Goal: Check status: Check status

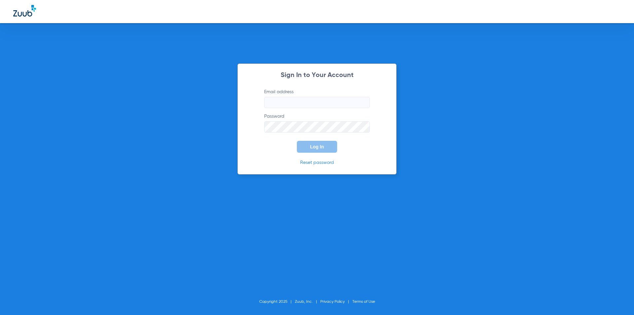
click at [308, 99] on input "Email address" at bounding box center [317, 102] width 106 height 11
type input "H"
type input "s"
click at [304, 104] on input "[GEOGRAPHIC_DATA]" at bounding box center [317, 102] width 106 height 11
type input "[EMAIL_ADDRESS][DOMAIN_NAME]"
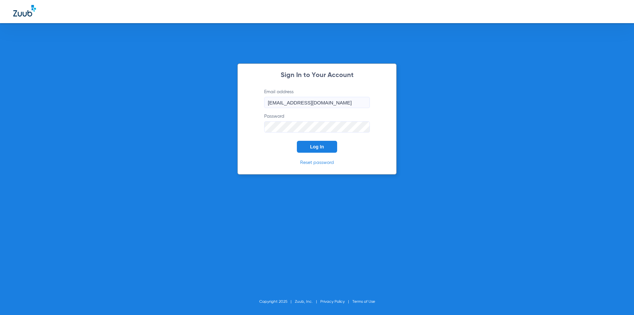
click at [297, 141] on button "Log In" at bounding box center [317, 147] width 40 height 12
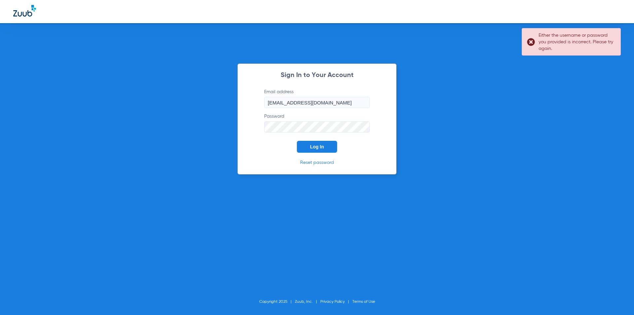
click at [297, 141] on button "Log In" at bounding box center [317, 147] width 40 height 12
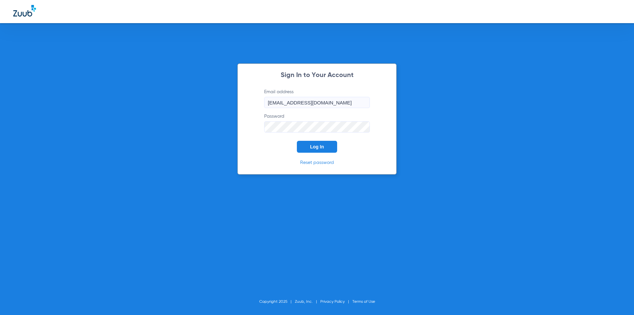
drag, startPoint x: 80, startPoint y: 114, endPoint x: 99, endPoint y: 118, distance: 19.2
click at [80, 113] on div "Sign In to Your Account Email address [EMAIL_ADDRESS][DOMAIN_NAME] Password Log…" at bounding box center [317, 157] width 634 height 315
click at [304, 149] on button "Log In" at bounding box center [317, 147] width 40 height 12
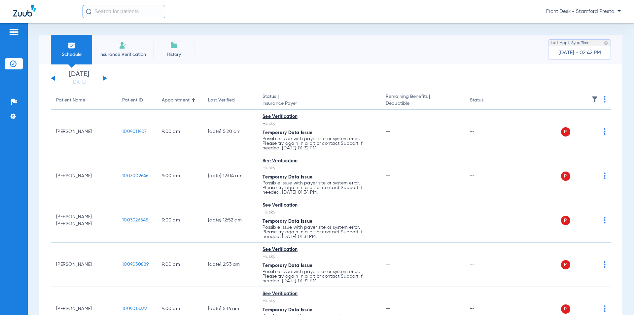
click at [103, 79] on button at bounding box center [105, 78] width 4 height 5
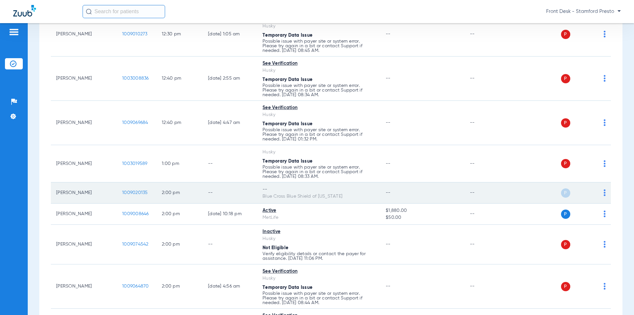
scroll to position [2543, 0]
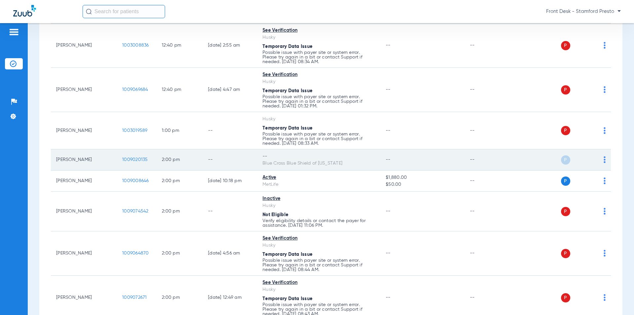
click at [133, 158] on span "1009020135" at bounding box center [135, 159] width 26 height 5
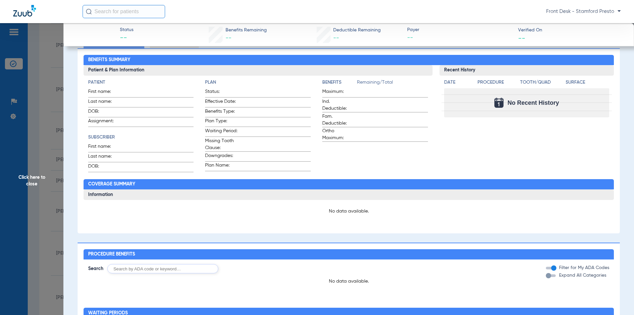
scroll to position [0, 0]
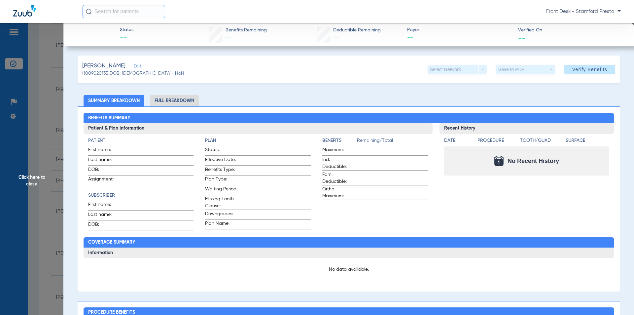
drag, startPoint x: 29, startPoint y: 225, endPoint x: 129, endPoint y: 233, distance: 100.7
click at [29, 225] on span "Click here to close" at bounding box center [31, 180] width 63 height 315
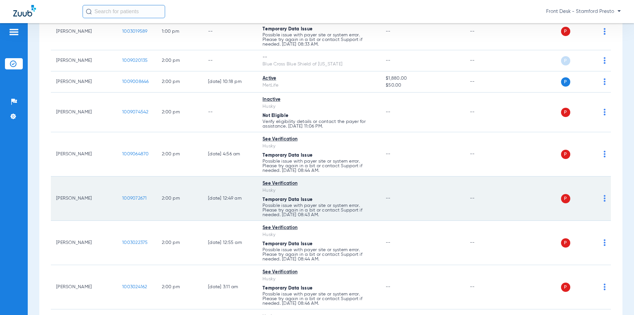
scroll to position [2609, 0]
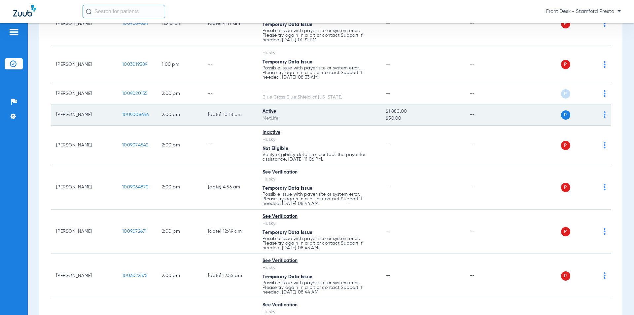
click at [132, 113] on span "1009008646" at bounding box center [135, 114] width 27 height 5
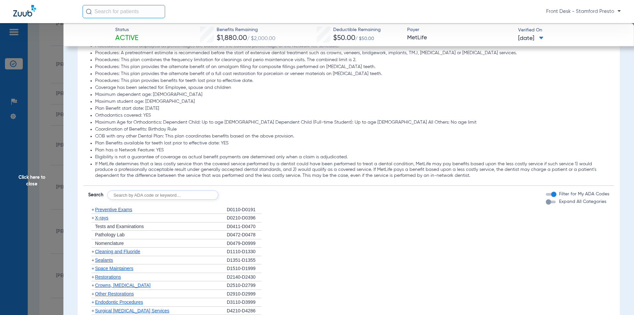
scroll to position [651, 0]
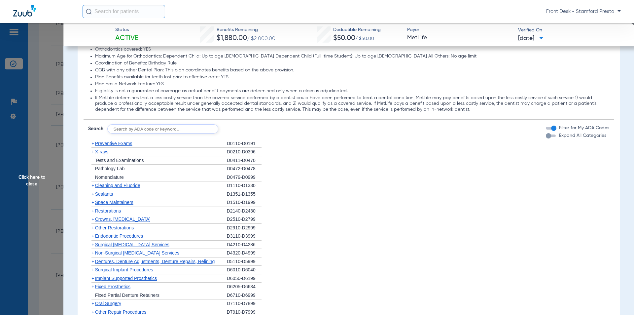
click at [103, 153] on span "X-rays" at bounding box center [101, 151] width 13 height 5
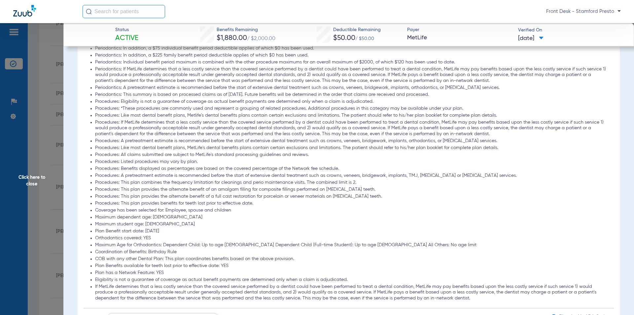
scroll to position [660, 0]
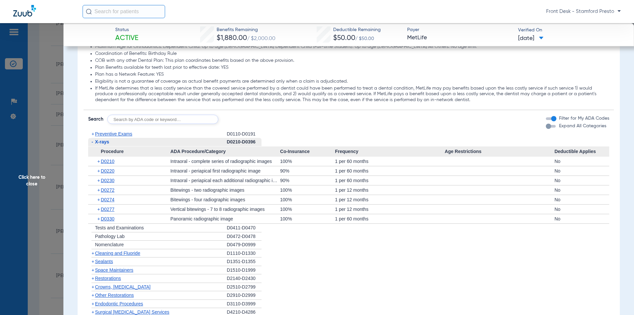
drag, startPoint x: 107, startPoint y: 255, endPoint x: 108, endPoint y: 249, distance: 5.7
click at [107, 255] on span "Cleaning and Fluoride" at bounding box center [117, 252] width 45 height 5
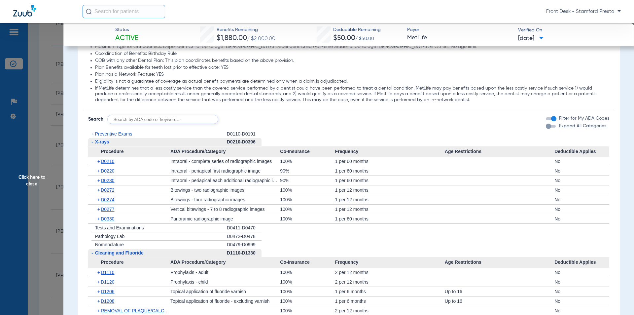
scroll to position [693, 0]
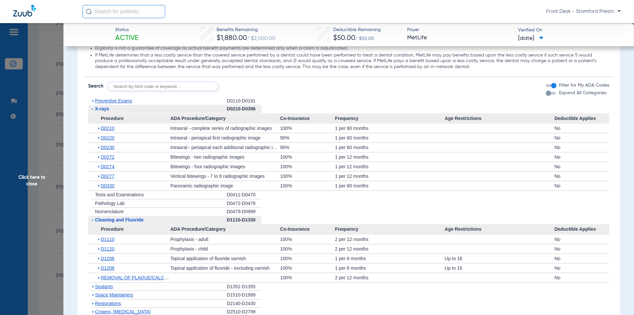
click at [53, 155] on span "Click here to close" at bounding box center [31, 180] width 63 height 315
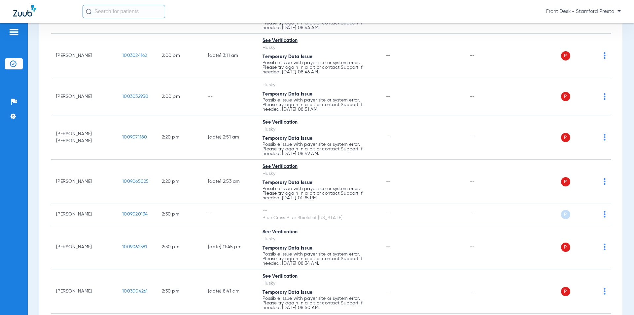
scroll to position [2906, 0]
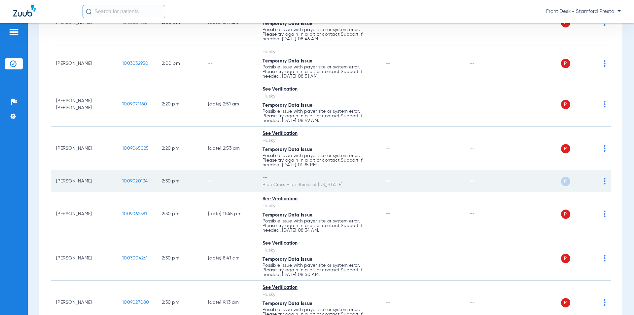
click at [129, 179] on span "1009020134" at bounding box center [135, 181] width 26 height 5
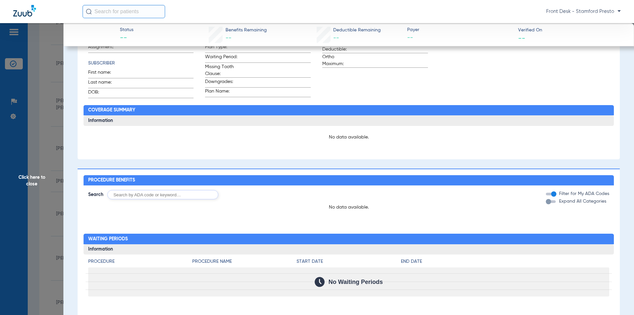
scroll to position [223, 0]
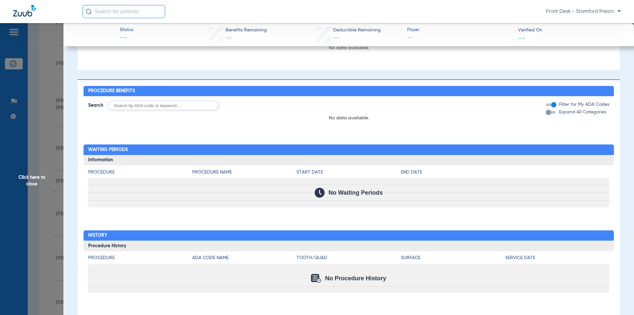
click at [40, 208] on span "Click here to close" at bounding box center [31, 180] width 63 height 315
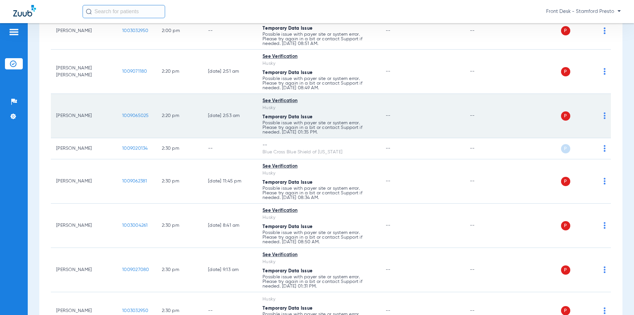
scroll to position [2939, 0]
